Goal: Task Accomplishment & Management: Use online tool/utility

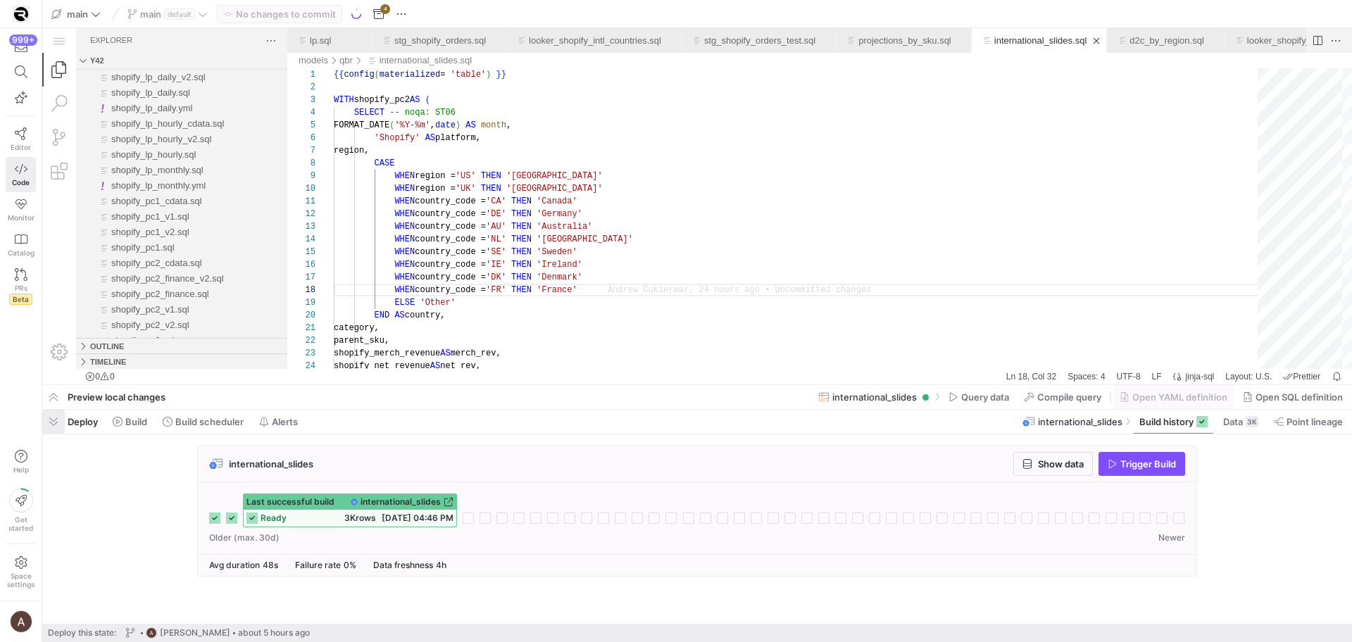
scroll to position [0, 225]
click at [45, 422] on span "button" at bounding box center [53, 422] width 23 height 24
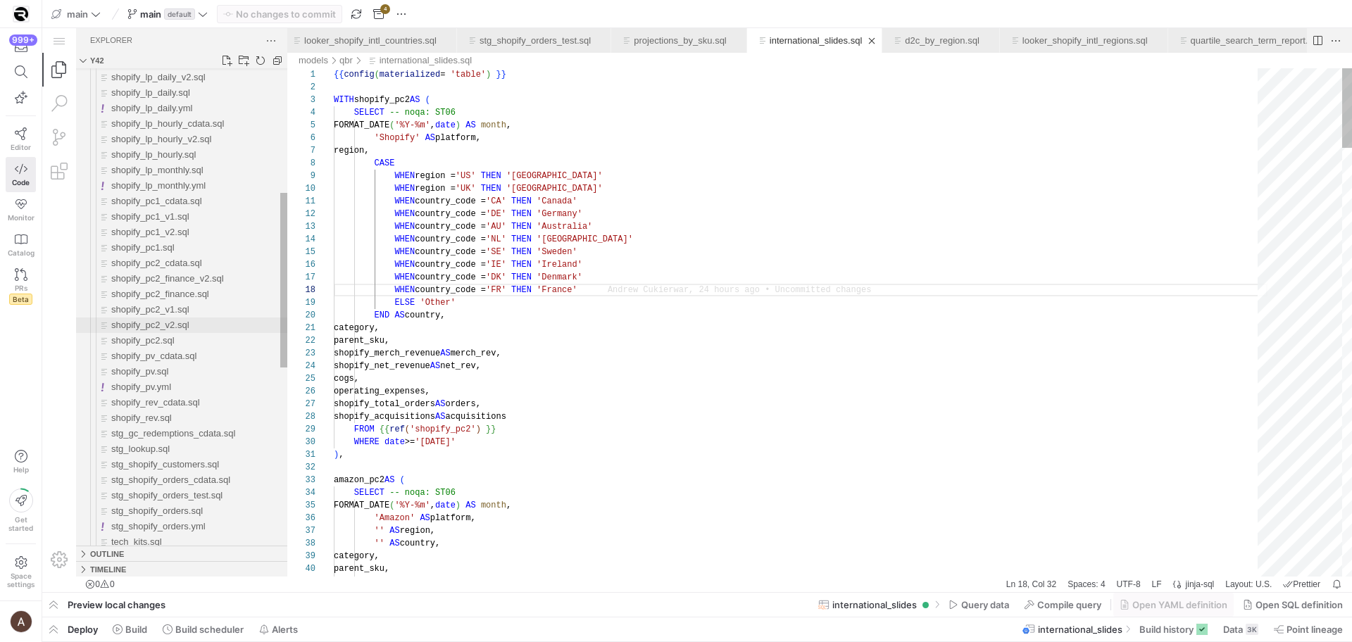
scroll to position [89, 158]
click at [167, 371] on span "shopify_pc2.sql" at bounding box center [142, 373] width 63 height 11
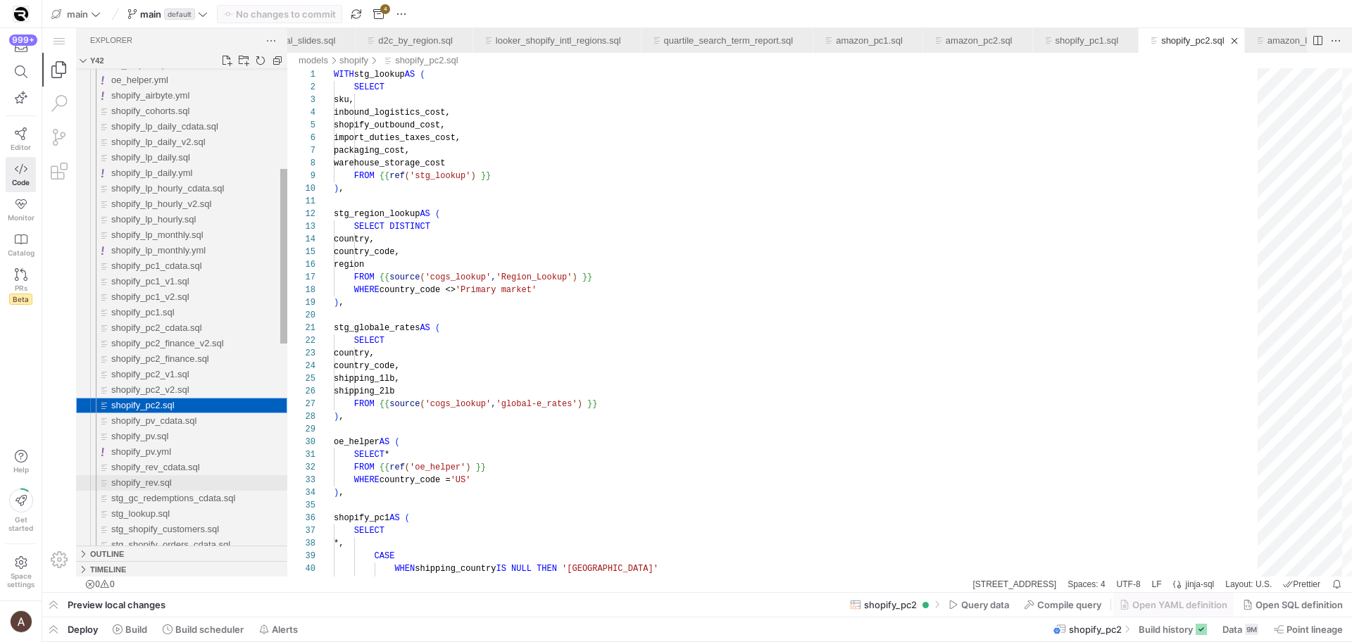
click at [168, 482] on span "shopify_rev.sql" at bounding box center [141, 482] width 61 height 11
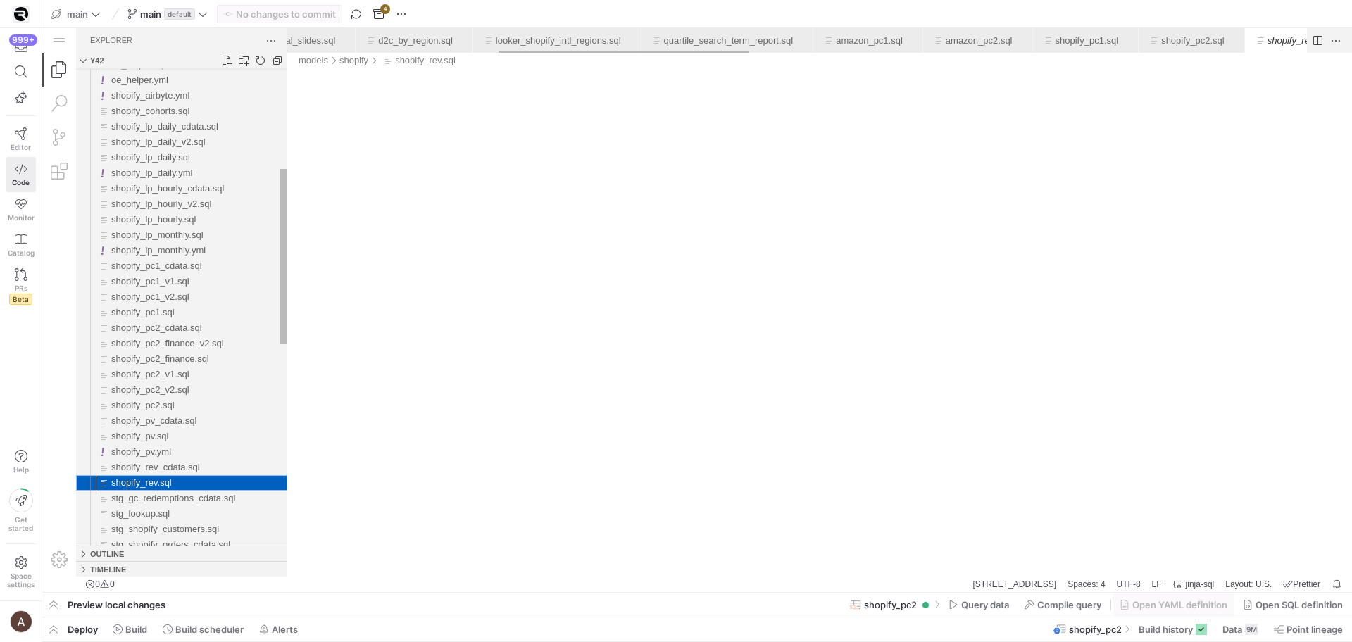
scroll to position [0, 857]
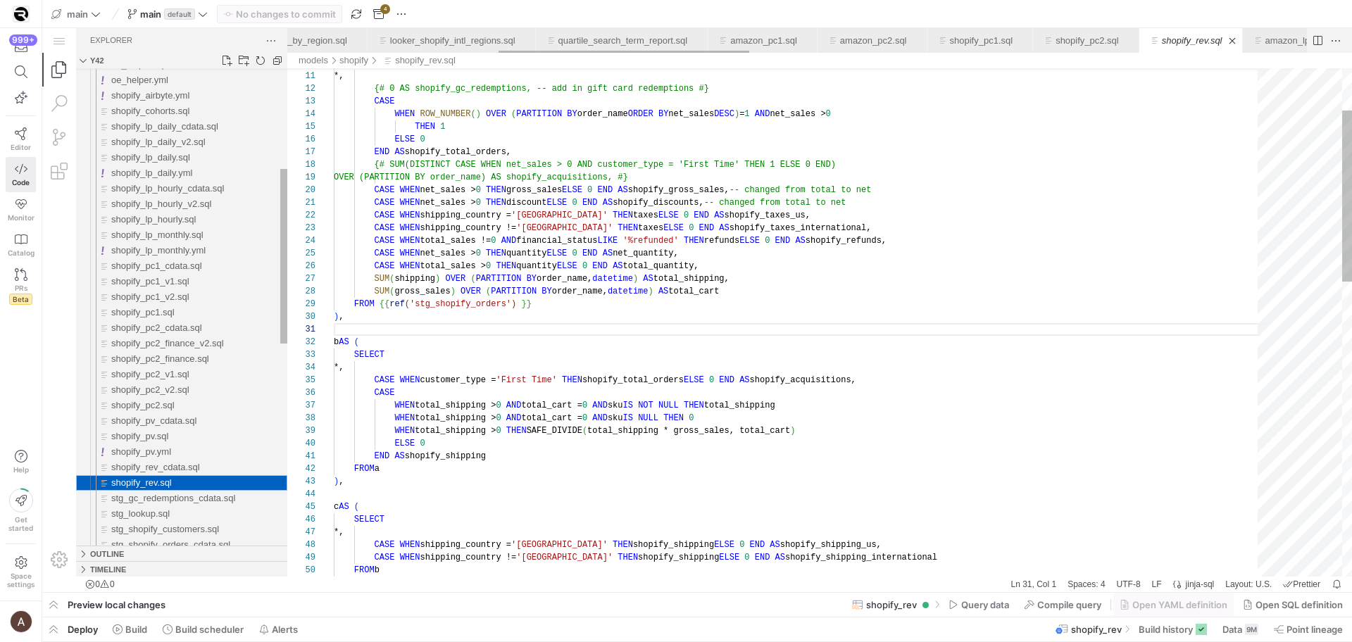
scroll to position [127, 0]
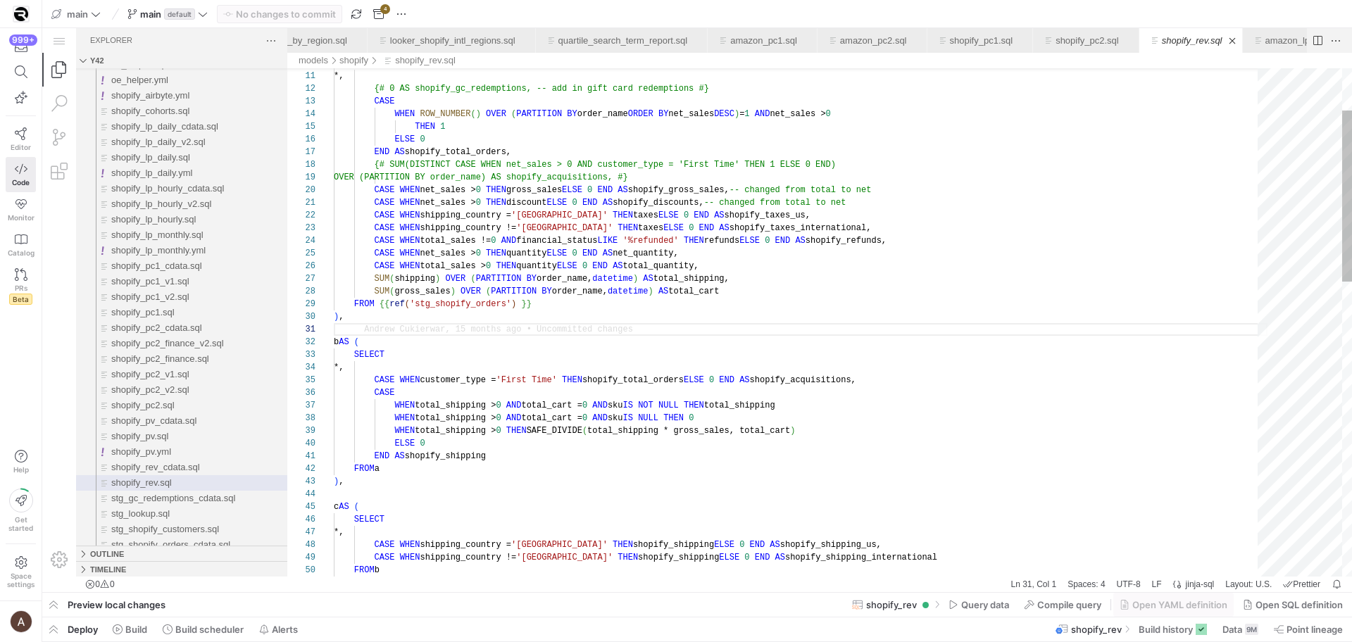
type textarea "CASE WHEN net_sales > 0 THEN discount ELSE 0 END AS shopify_discounts, -- chang…"
